Goal: Task Accomplishment & Management: Use online tool/utility

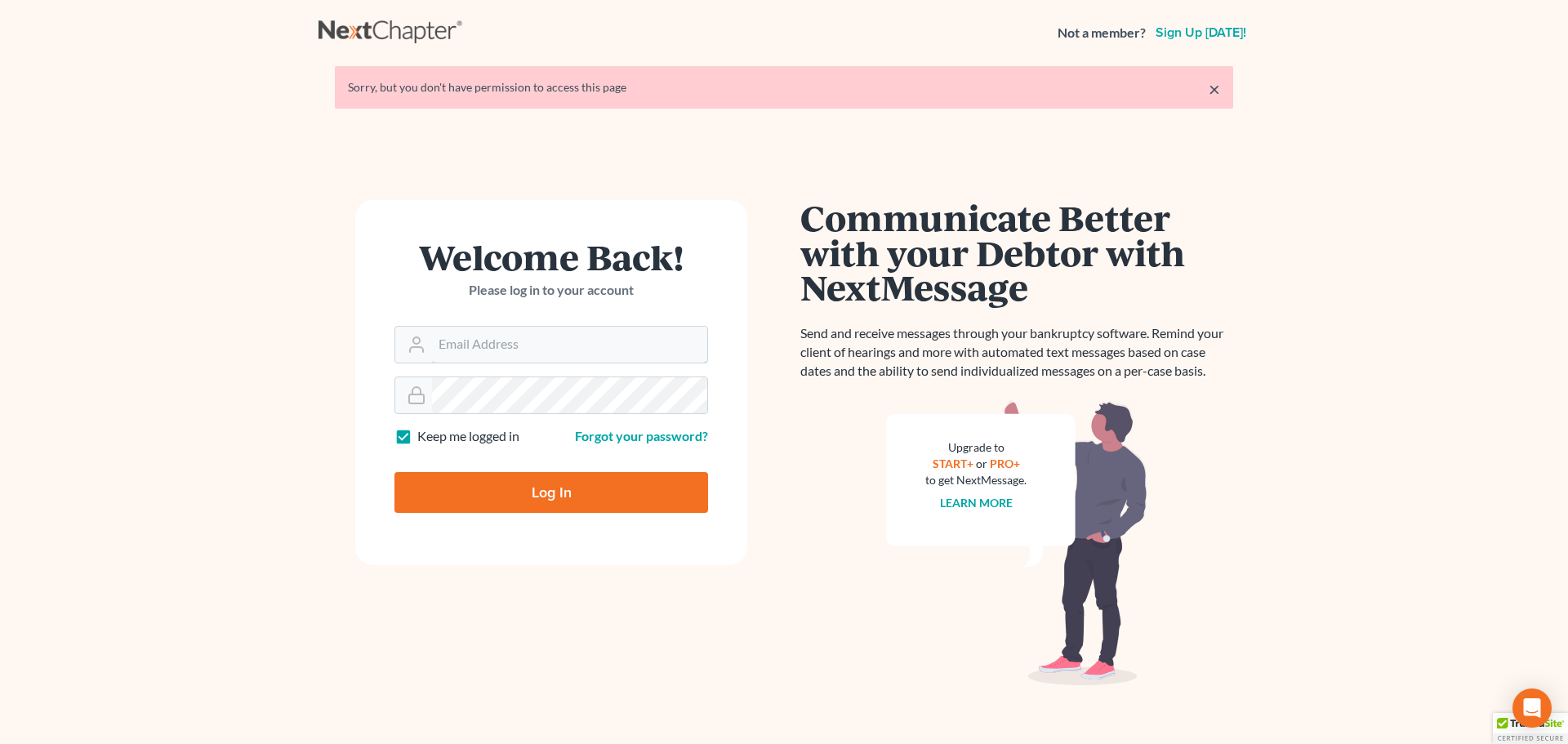
type input "[PERSON_NAME][EMAIL_ADDRESS][DOMAIN_NAME]"
click at [505, 500] on input "Log In" at bounding box center [551, 492] width 313 height 41
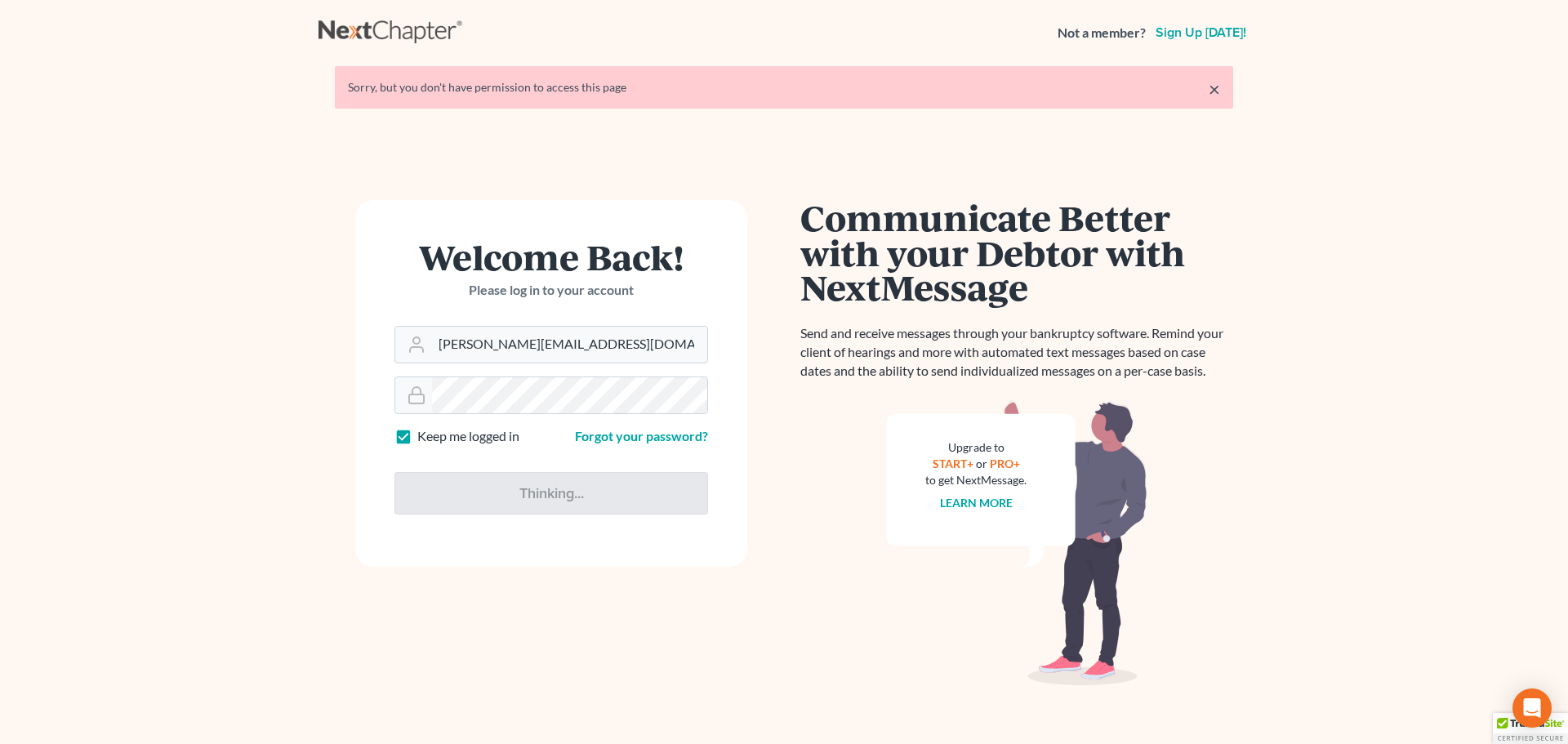
type input "Thinking..."
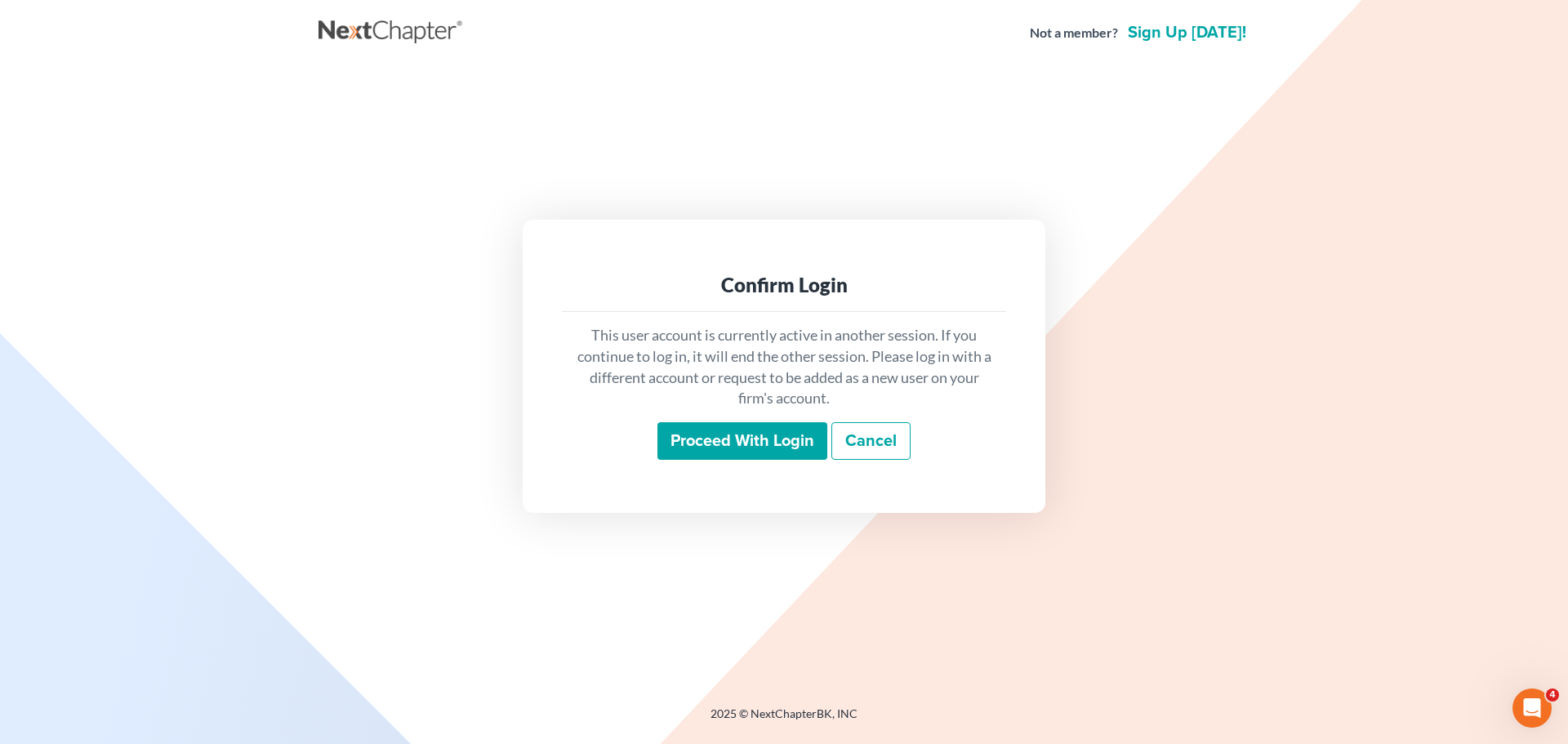
click at [753, 453] on input "Proceed with login" at bounding box center [743, 441] width 170 height 37
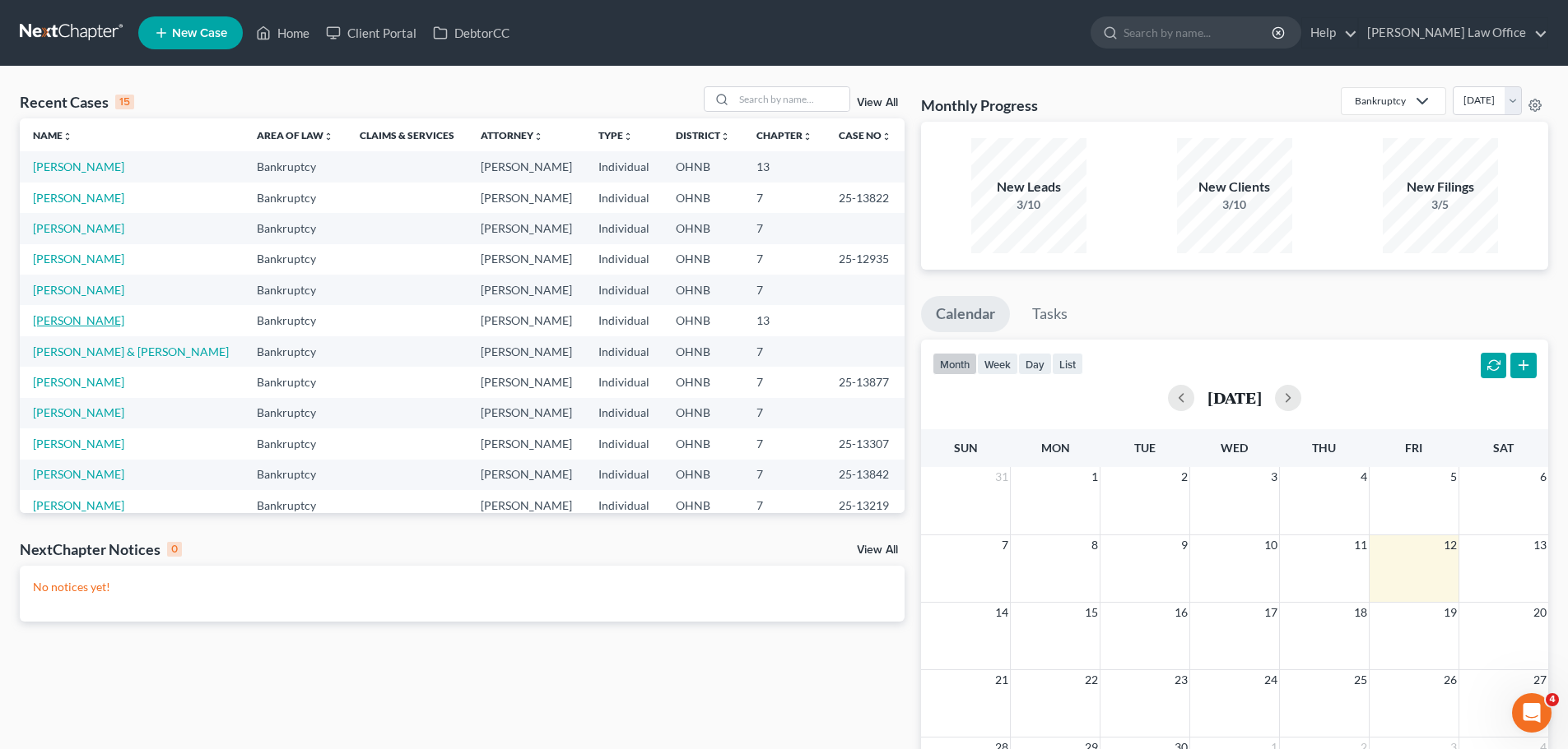
click at [87, 328] on link "Kerr, Cathleen" at bounding box center [79, 321] width 91 height 14
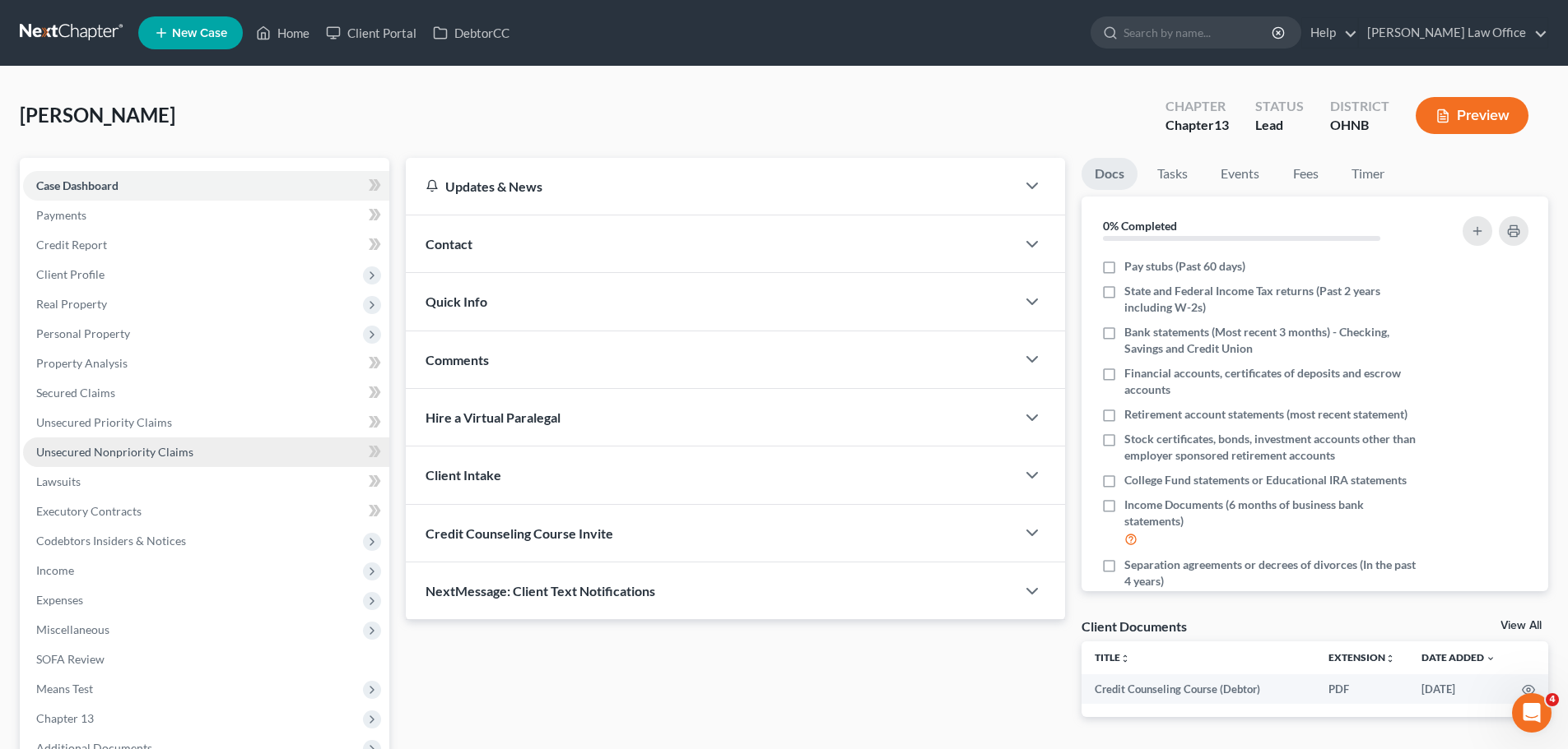
click at [113, 445] on span "Unsecured Nonpriority Claims" at bounding box center [115, 452] width 157 height 14
